Goal: Information Seeking & Learning: Learn about a topic

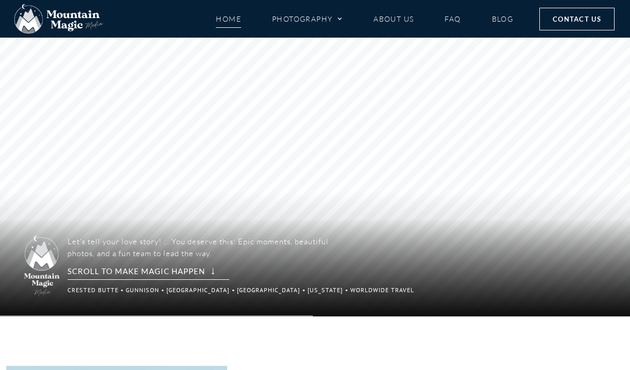
click at [616, 177] on rs-arrow at bounding box center [617, 177] width 26 height 18
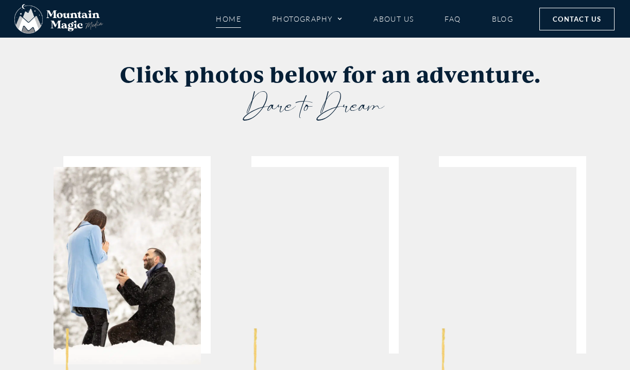
scroll to position [1942, 0]
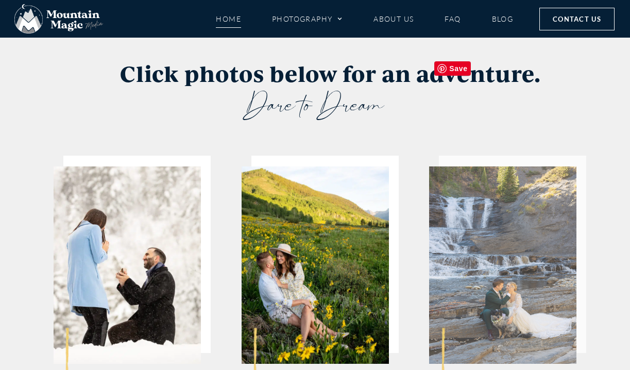
click at [467, 188] on img at bounding box center [502, 264] width 147 height 197
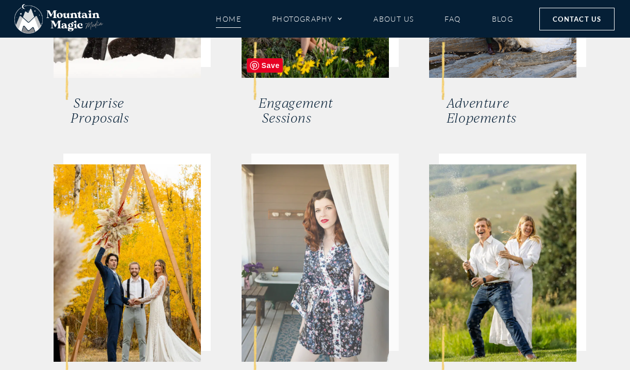
scroll to position [2229, 0]
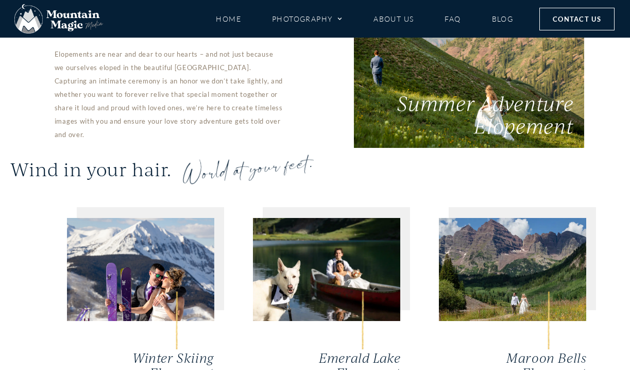
scroll to position [2289, 0]
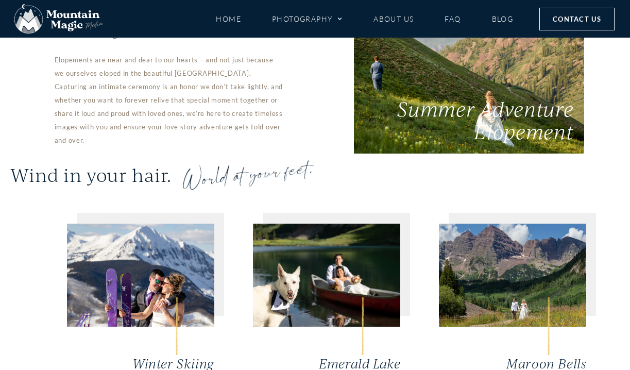
click at [360, 356] on h2 "Emerald Lake Elopement" at bounding box center [340, 371] width 119 height 30
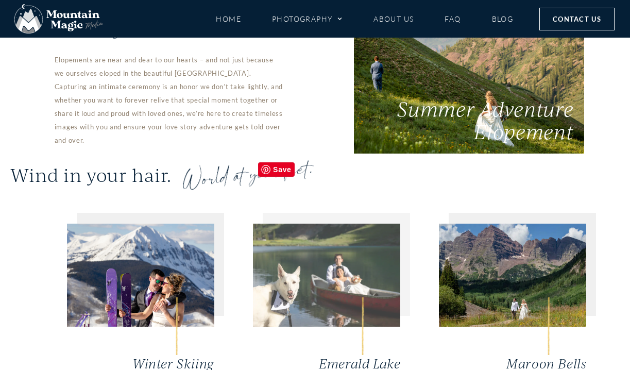
click at [346, 241] on img at bounding box center [326, 274] width 147 height 103
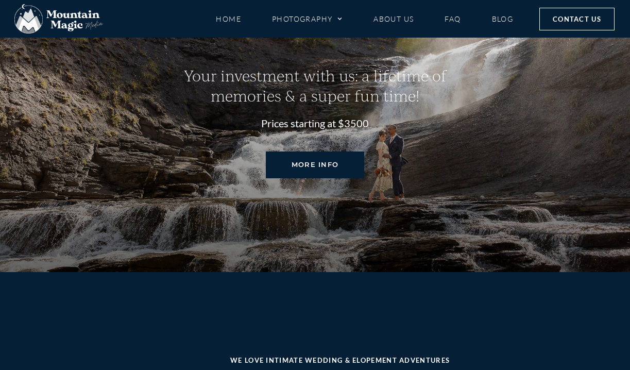
scroll to position [4529, 0]
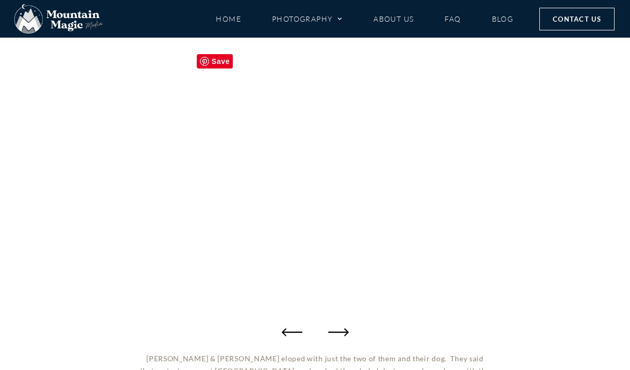
scroll to position [128, 0]
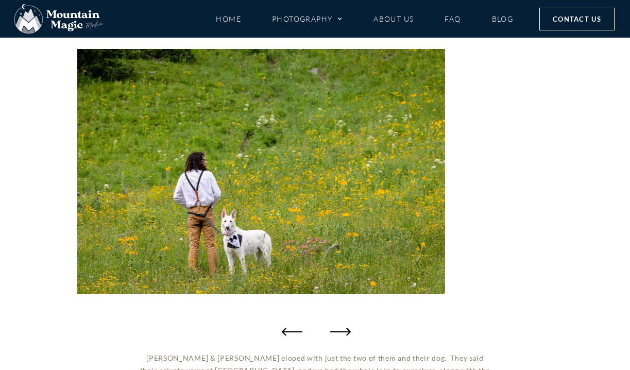
click at [347, 333] on icon "Next slide" at bounding box center [340, 331] width 21 height 8
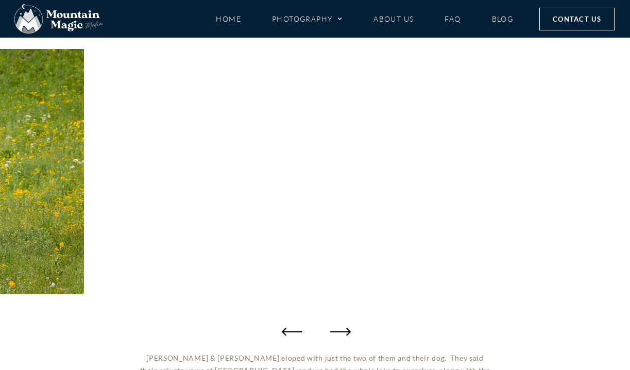
click at [347, 333] on icon "Next slide" at bounding box center [340, 331] width 21 height 8
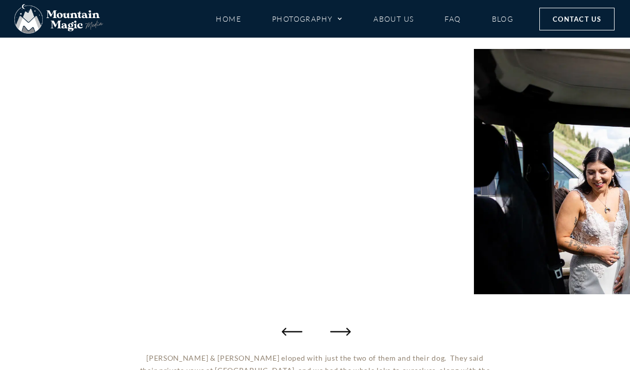
click at [347, 333] on icon "Next slide" at bounding box center [340, 331] width 21 height 8
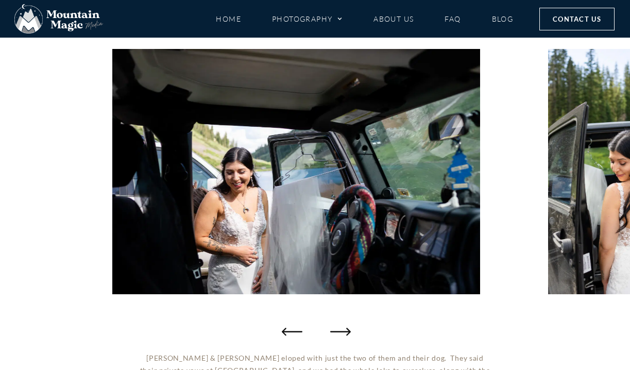
click at [347, 333] on icon "Next slide" at bounding box center [340, 331] width 21 height 8
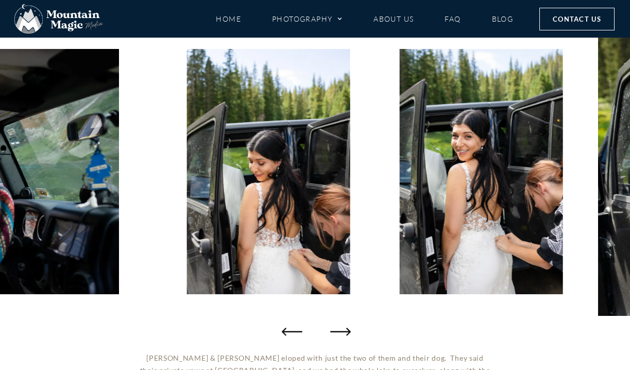
click at [347, 333] on icon "Next slide" at bounding box center [340, 331] width 21 height 8
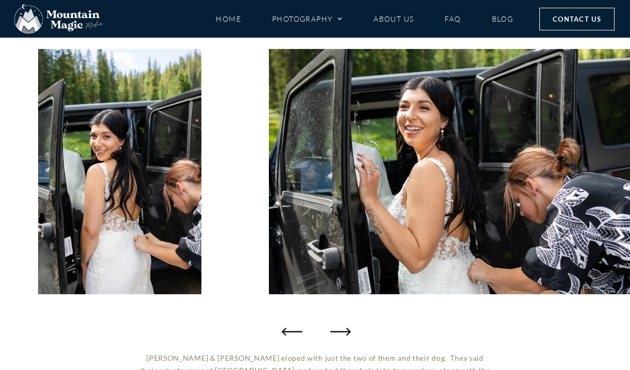
click at [347, 333] on icon "Next slide" at bounding box center [340, 331] width 21 height 8
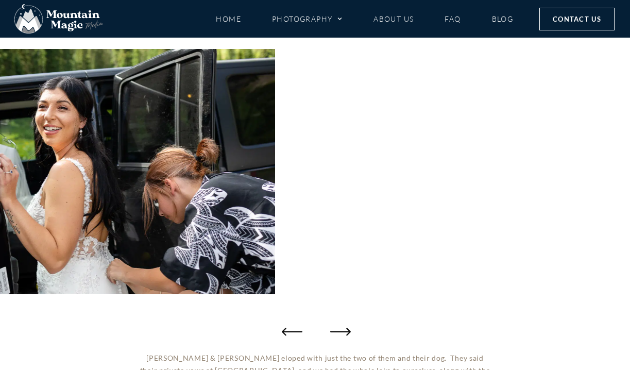
click at [347, 333] on icon "Next slide" at bounding box center [340, 331] width 21 height 8
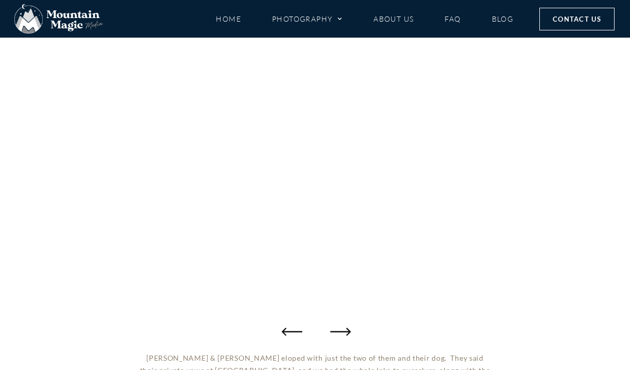
click at [347, 333] on icon "Next slide" at bounding box center [340, 331] width 21 height 8
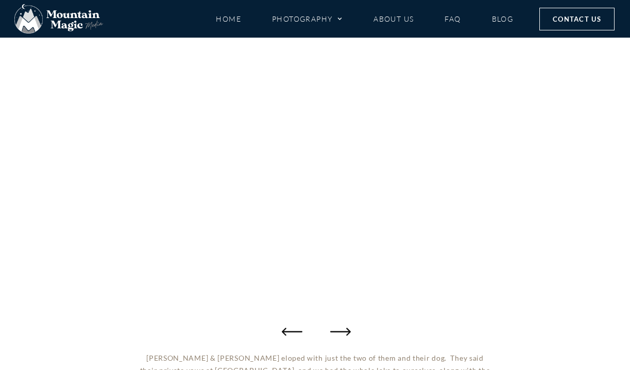
click at [347, 333] on icon "Next slide" at bounding box center [340, 331] width 21 height 8
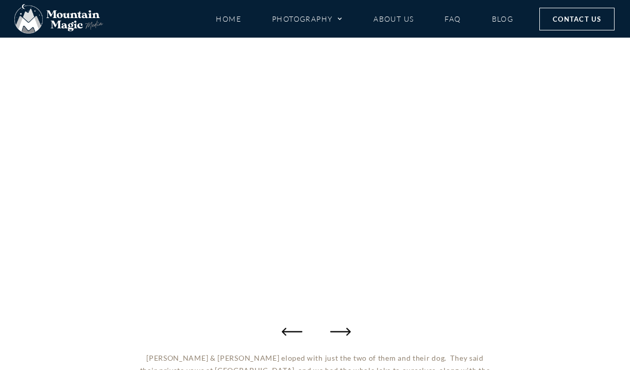
click at [347, 333] on icon "Next slide" at bounding box center [340, 331] width 21 height 8
click at [334, 332] on icon "Next slide" at bounding box center [340, 331] width 21 height 21
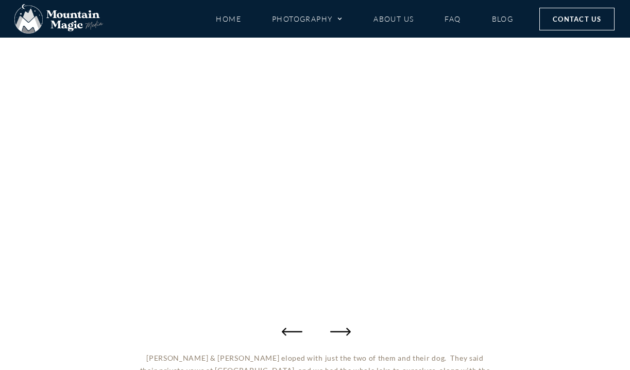
click at [334, 332] on icon "Next slide" at bounding box center [340, 331] width 21 height 21
click at [343, 329] on icon "Next slide" at bounding box center [340, 331] width 21 height 21
click at [346, 335] on icon "Next slide" at bounding box center [338, 331] width 21 height 21
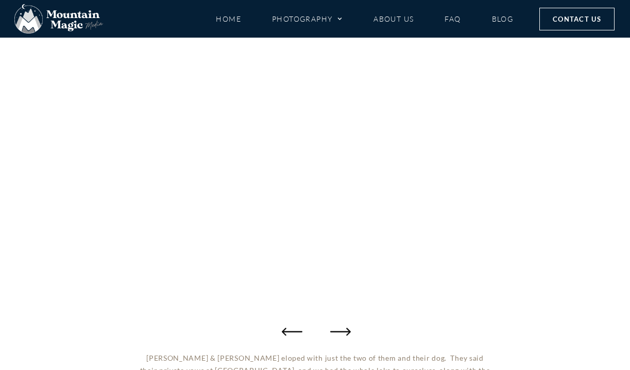
click at [345, 334] on icon "Next slide" at bounding box center [340, 331] width 21 height 21
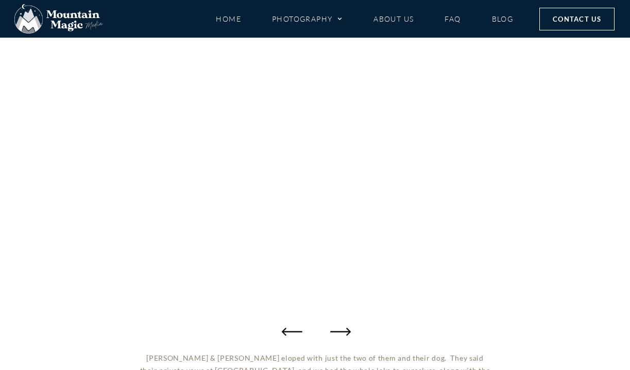
click at [345, 334] on icon "Next slide" at bounding box center [340, 331] width 21 height 21
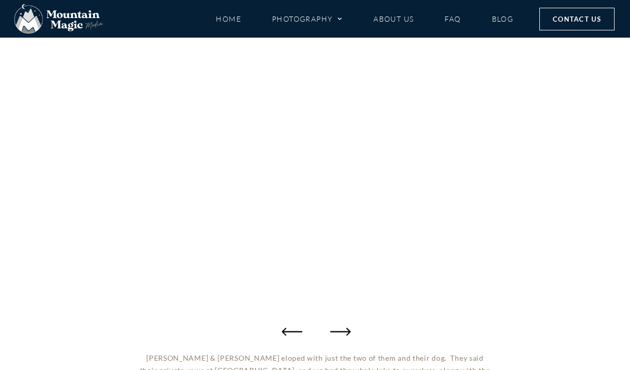
click at [345, 334] on icon "Next slide" at bounding box center [340, 331] width 21 height 21
